Goal: Information Seeking & Learning: Find specific fact

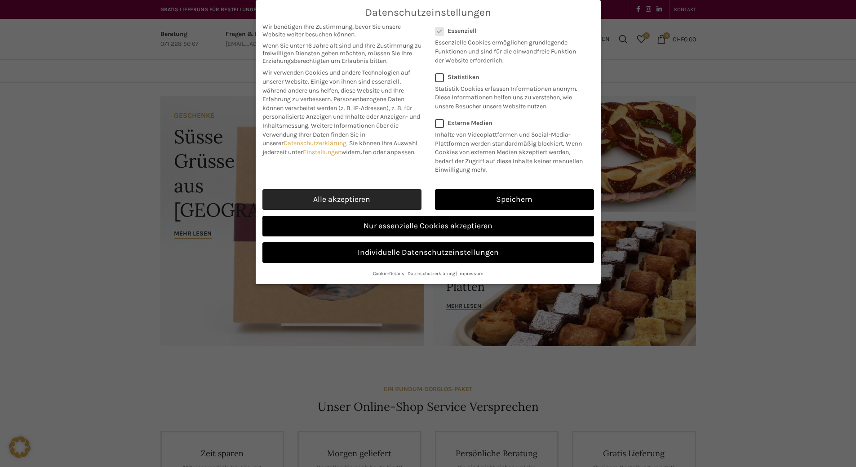
click at [366, 210] on link "Alle akzeptieren" at bounding box center [342, 199] width 159 height 21
checkbox input "true"
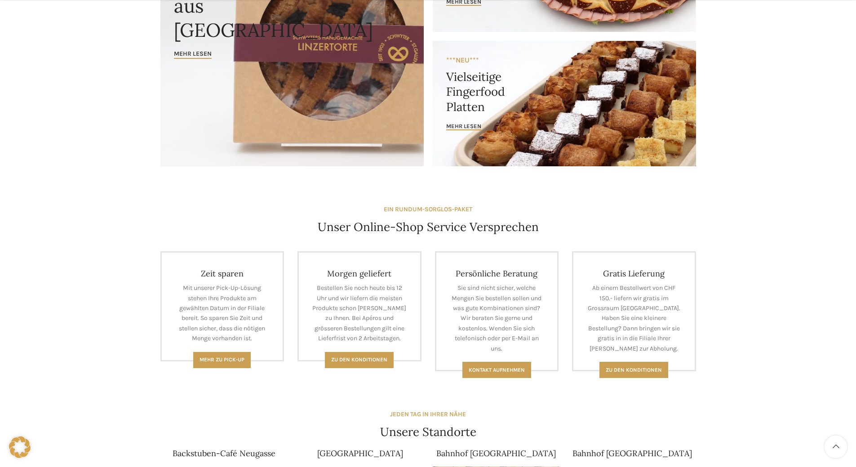
scroll to position [405, 0]
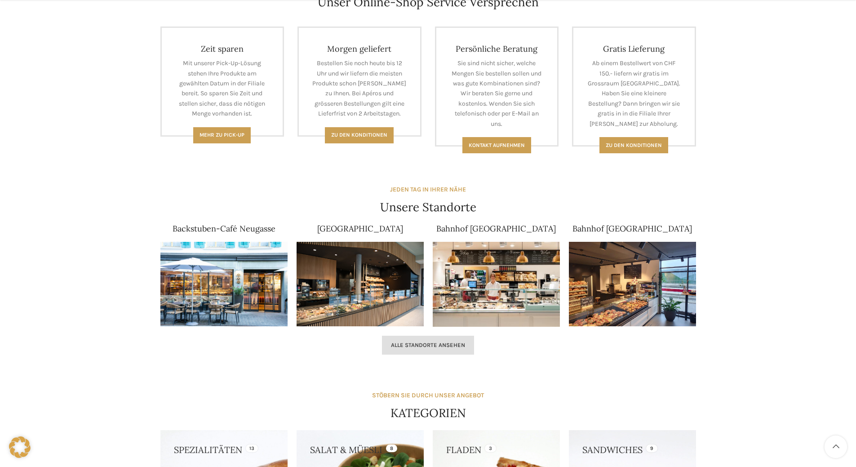
click at [446, 354] on link "Alle Standorte ansehen" at bounding box center [428, 345] width 92 height 19
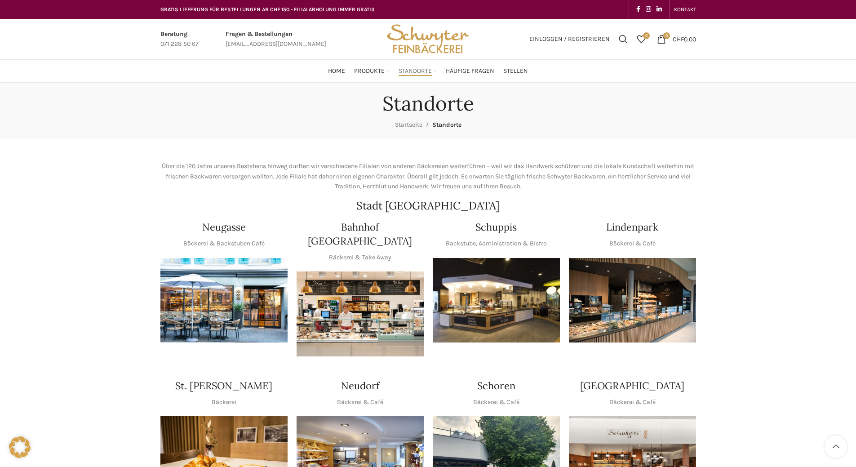
scroll to position [180, 0]
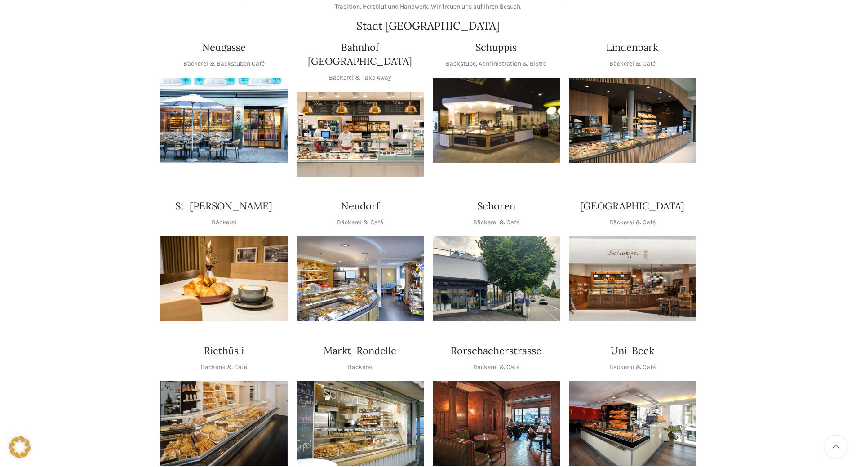
click at [511, 113] on img "1 / 1" at bounding box center [496, 120] width 127 height 85
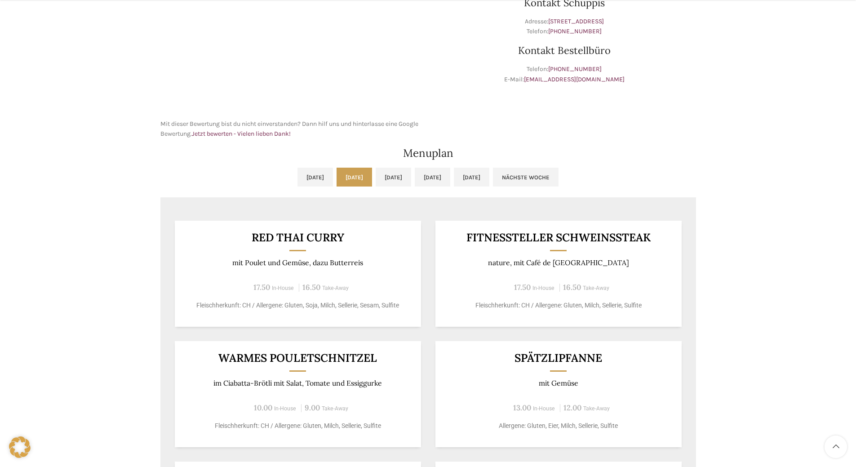
scroll to position [360, 0]
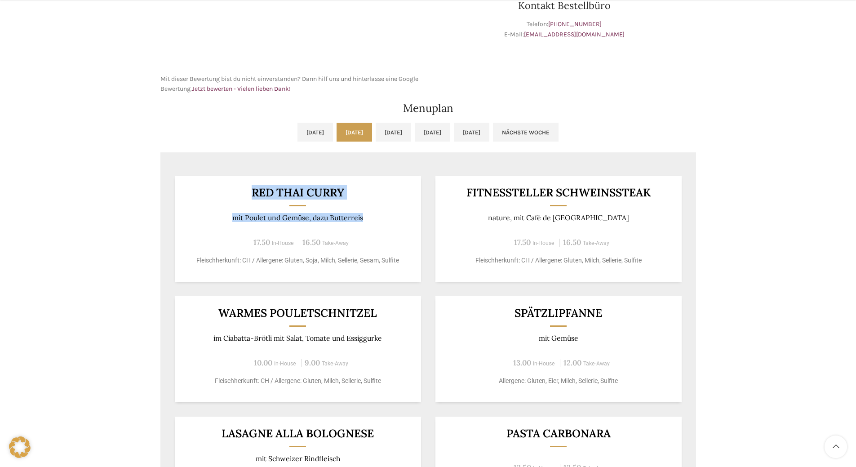
drag, startPoint x: 250, startPoint y: 189, endPoint x: 365, endPoint y: 219, distance: 118.8
click at [365, 219] on div "Red Thai Curry mit Poulet und Gemüse, dazu Butterreis 17.50 In-House 16.50 Take…" at bounding box center [298, 229] width 246 height 106
click at [363, 236] on div "Red Thai Curry mit Poulet und Gemüse, dazu Butterreis 17.50 In-House 16.50 Take…" at bounding box center [298, 229] width 246 height 106
drag, startPoint x: 378, startPoint y: 220, endPoint x: 253, endPoint y: 191, distance: 128.1
click at [253, 191] on div "Red Thai Curry mit Poulet und Gemüse, dazu Butterreis 17.50 In-House 16.50 Take…" at bounding box center [298, 229] width 246 height 106
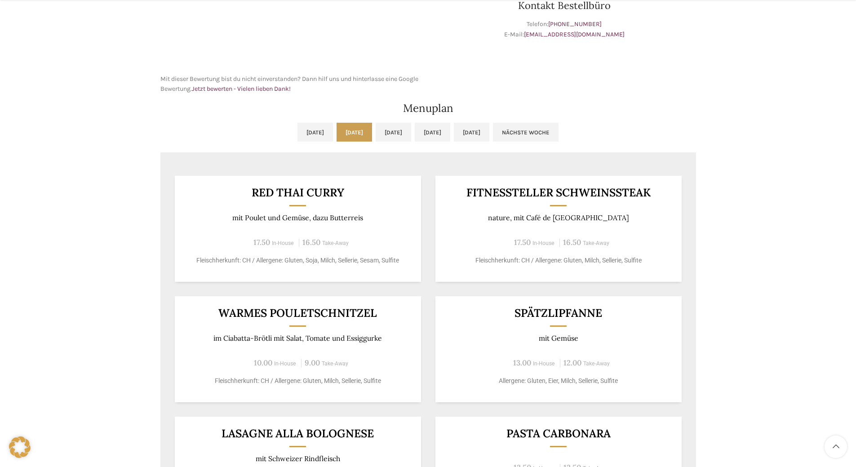
click at [320, 236] on div "Red Thai Curry mit Poulet und Gemüse, dazu Butterreis 17.50 In-House 16.50 Take…" at bounding box center [298, 229] width 246 height 106
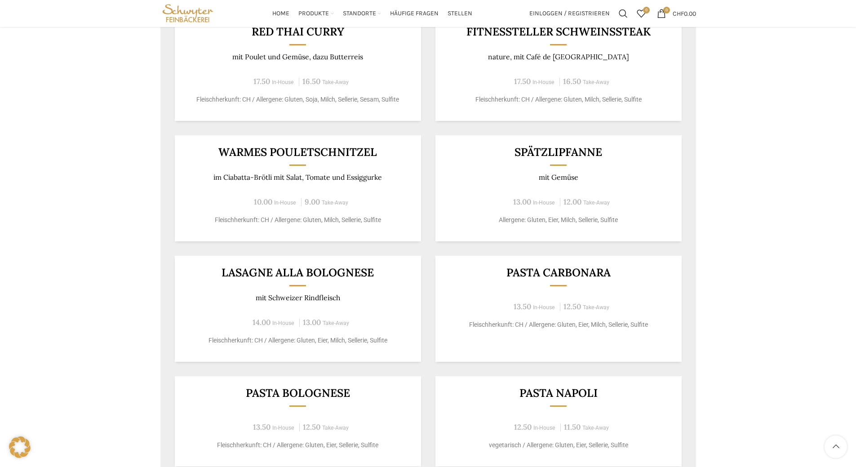
scroll to position [341, 0]
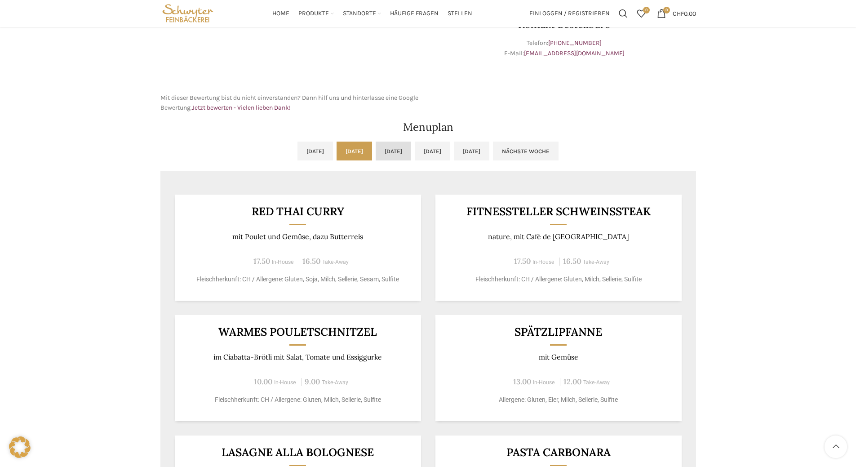
click at [392, 151] on link "Mi, 03.09.2025" at bounding box center [394, 151] width 36 height 19
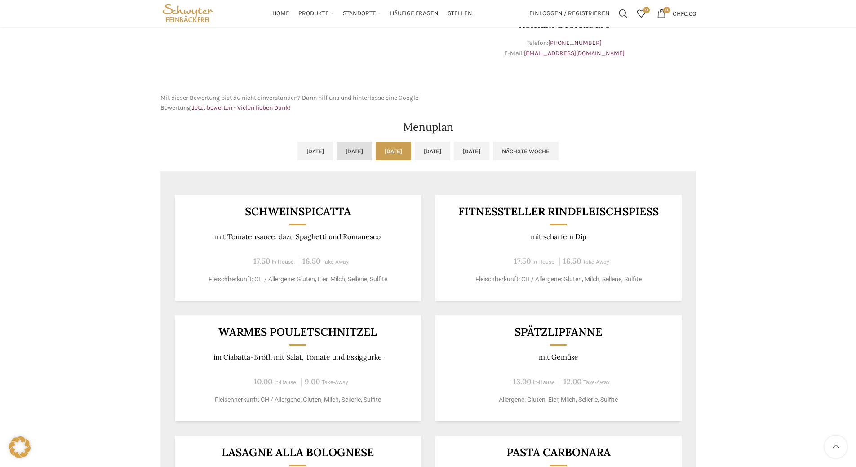
click at [337, 151] on link "Di, 02.09.2025" at bounding box center [355, 151] width 36 height 19
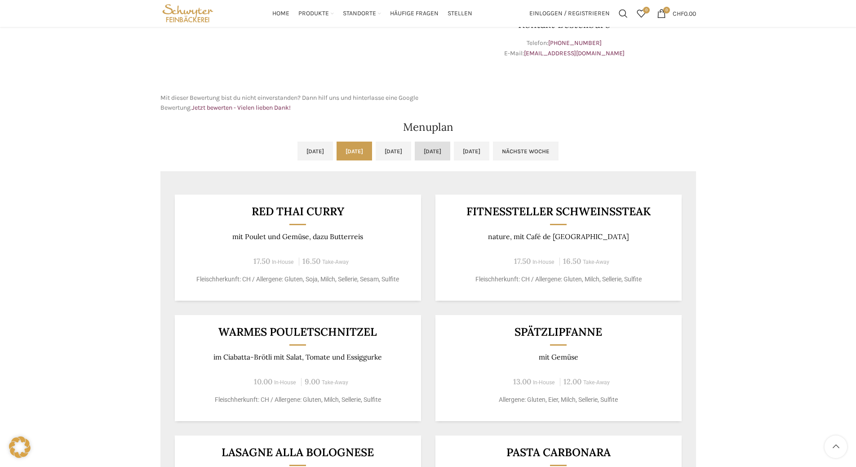
click at [450, 156] on link "Do, 04.09.2025" at bounding box center [433, 151] width 36 height 19
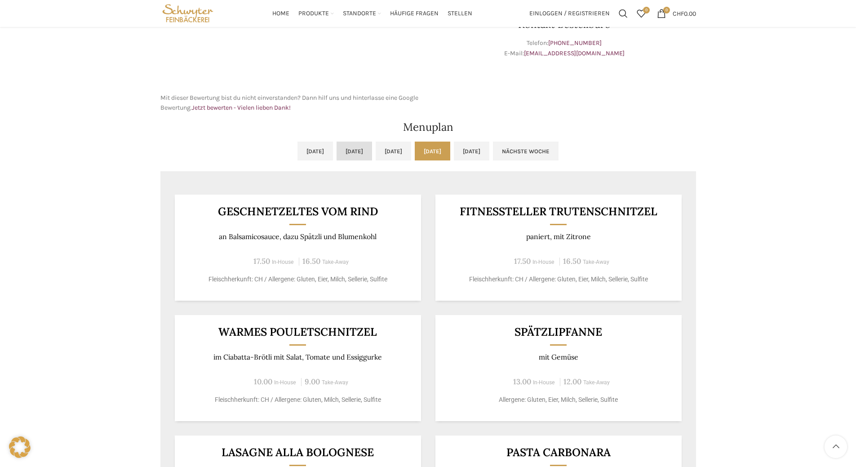
click at [337, 150] on link "Di, 02.09.2025" at bounding box center [355, 151] width 36 height 19
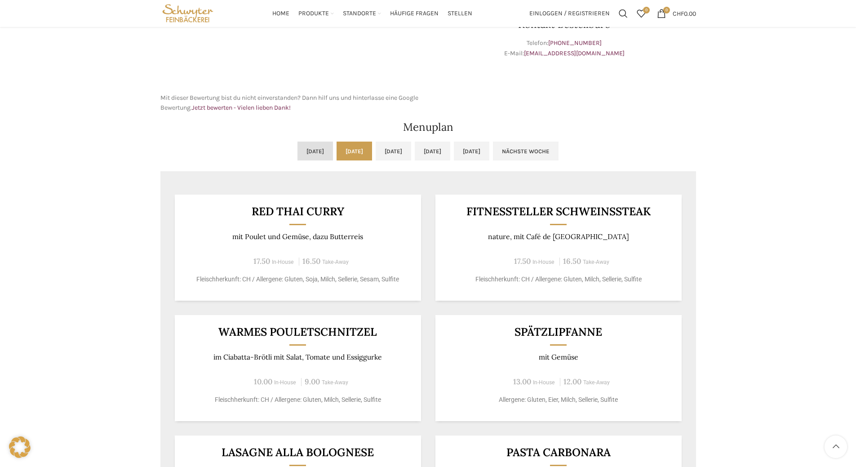
click at [298, 150] on link "Mo, 01.09.2025" at bounding box center [316, 151] width 36 height 19
click at [349, 152] on link "Di, 02.09.2025" at bounding box center [355, 151] width 36 height 19
click at [298, 146] on link "Mo, 01.09.2025" at bounding box center [316, 151] width 36 height 19
click at [337, 150] on link "Di, 02.09.2025" at bounding box center [355, 151] width 36 height 19
click at [412, 128] on h2 "Menuplan" at bounding box center [428, 127] width 536 height 11
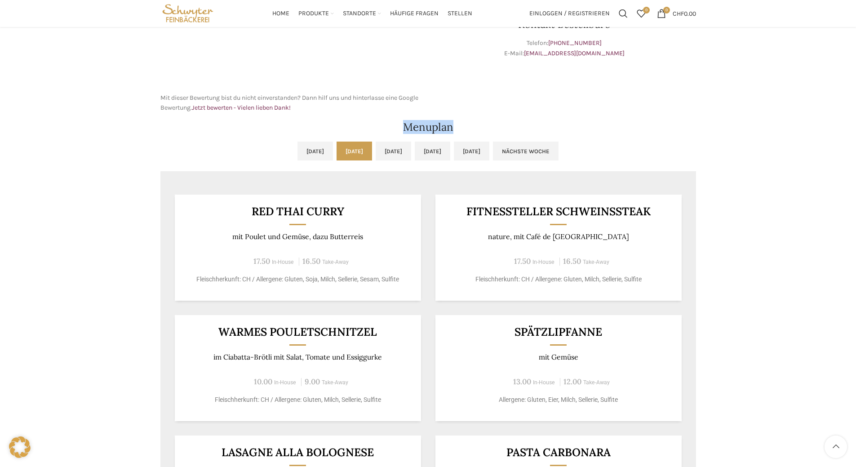
click at [412, 128] on h2 "Menuplan" at bounding box center [428, 127] width 536 height 11
click at [423, 126] on h2 "Menuplan" at bounding box center [428, 127] width 536 height 11
click at [478, 130] on h2 "Menuplan" at bounding box center [428, 127] width 536 height 11
click at [178, 142] on ul "Mo, 01.09.2025 Di, 02.09.2025 Mi, 03.09.2025 Do, 04.09.2025 Fr, 05.09.2025 Näch…" at bounding box center [428, 157] width 536 height 30
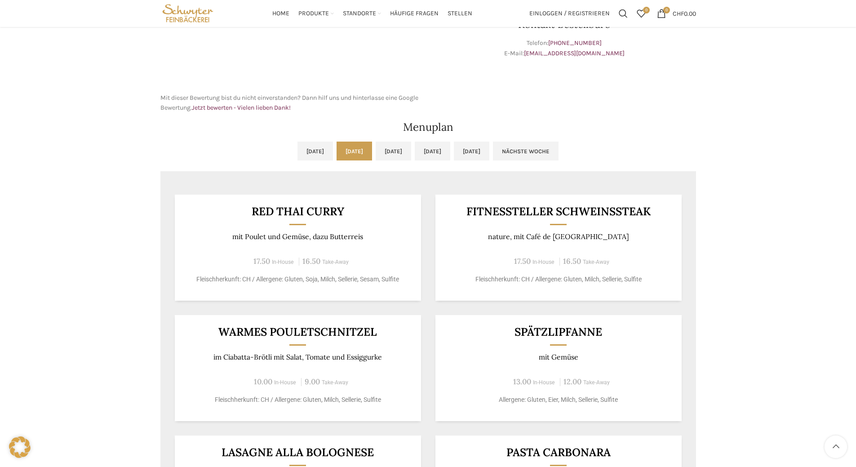
click at [199, 152] on ul "Mo, 01.09.2025 Di, 02.09.2025 Mi, 03.09.2025 Do, 04.09.2025 Fr, 05.09.2025 Näch…" at bounding box center [428, 157] width 536 height 30
